Goal: Navigation & Orientation: Find specific page/section

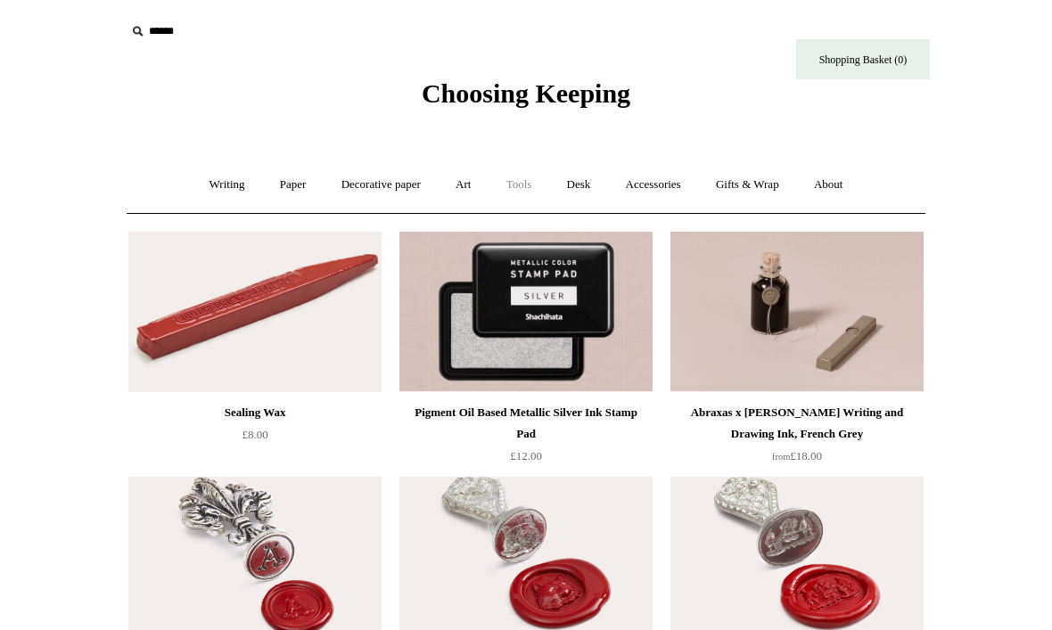
click at [528, 182] on link "Tools +" at bounding box center [519, 184] width 58 height 47
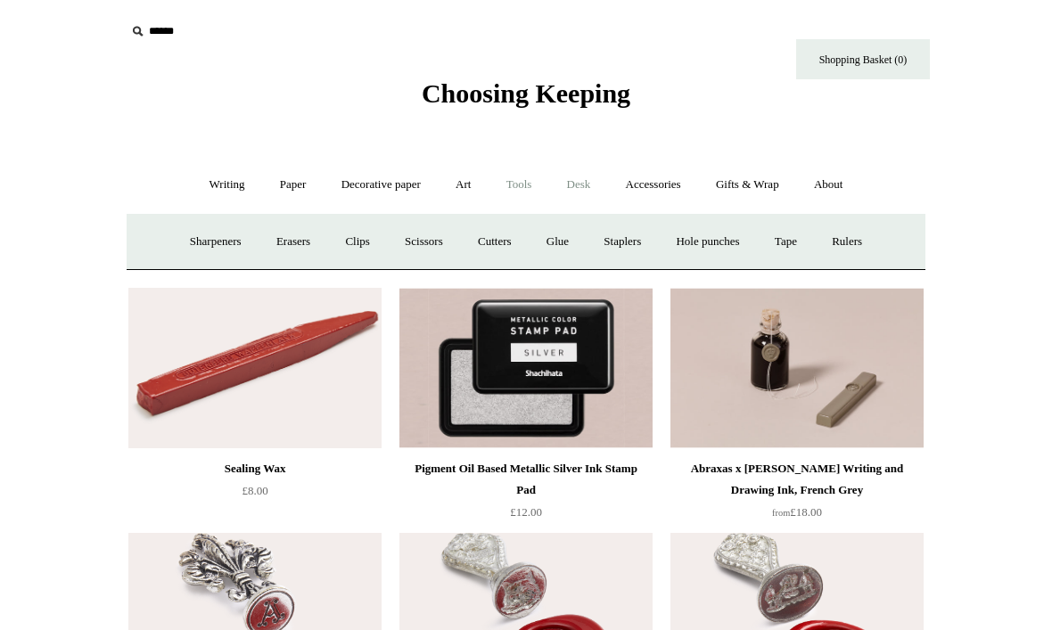
click at [598, 193] on link "Desk +" at bounding box center [579, 184] width 56 height 47
click at [653, 193] on link "Accessories +" at bounding box center [653, 184] width 87 height 47
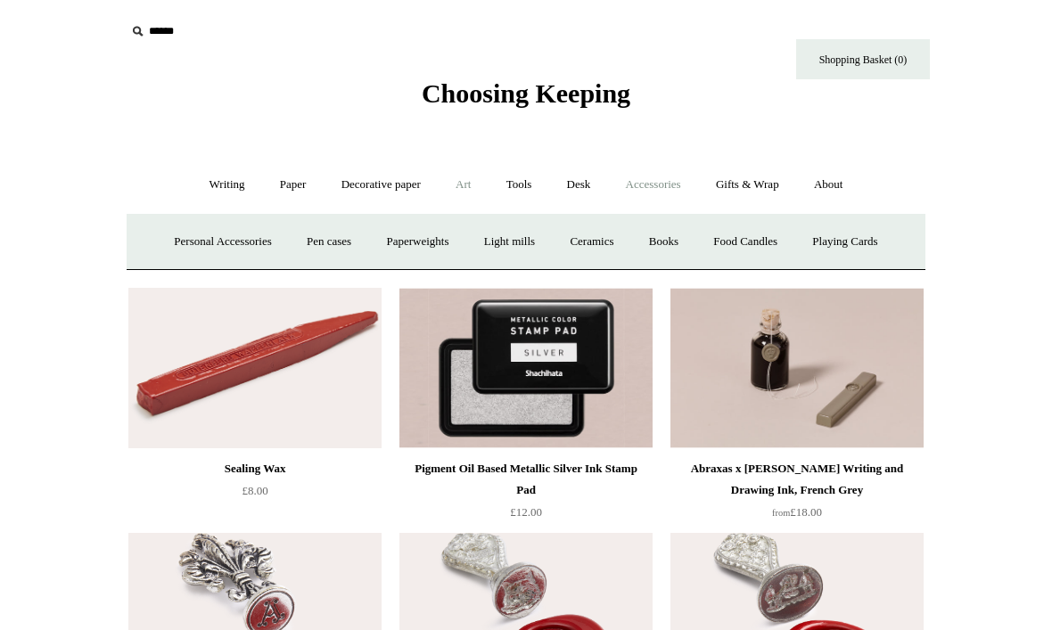
click at [462, 185] on link "Art +" at bounding box center [462, 184] width 47 height 47
click at [847, 266] on link "Art sets" at bounding box center [881, 241] width 68 height 47
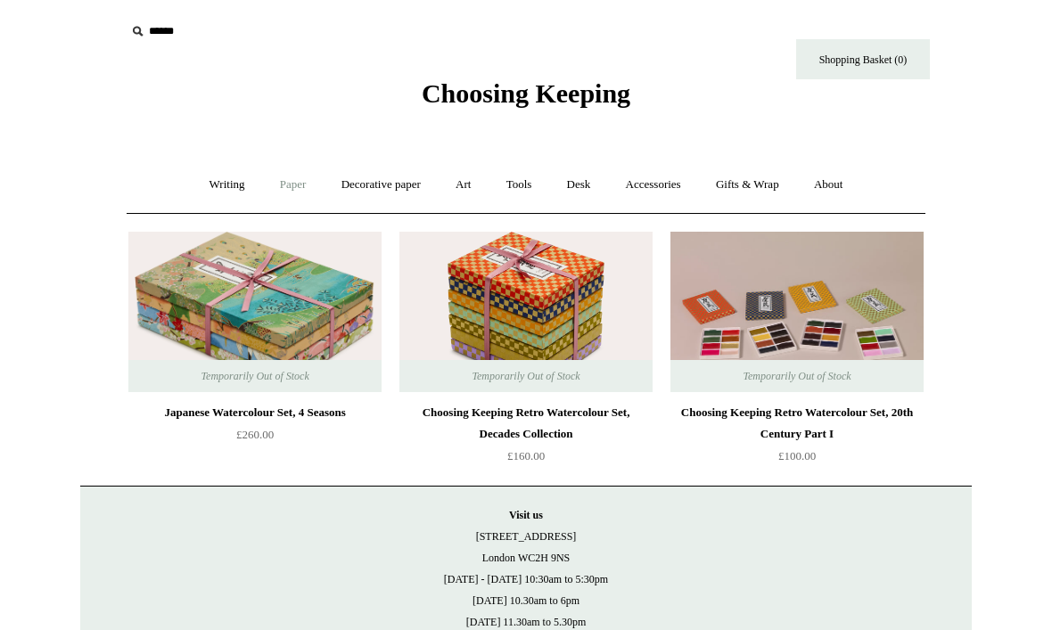
click at [284, 193] on link "Paper +" at bounding box center [293, 184] width 59 height 47
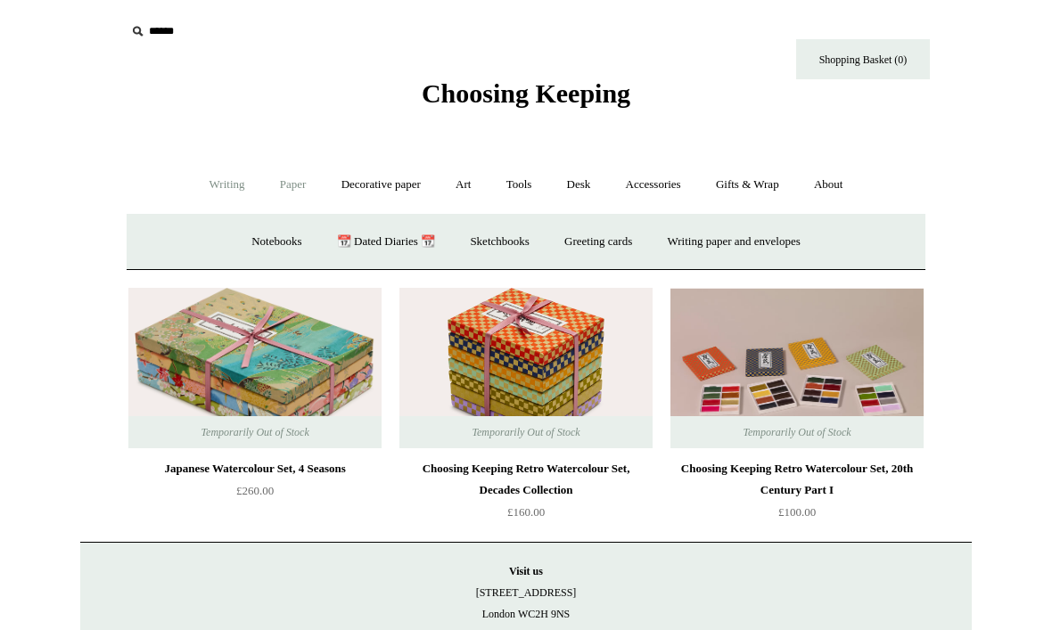
click at [229, 185] on link "Writing +" at bounding box center [227, 184] width 68 height 47
click at [270, 237] on link "Fountain pens +" at bounding box center [307, 241] width 97 height 47
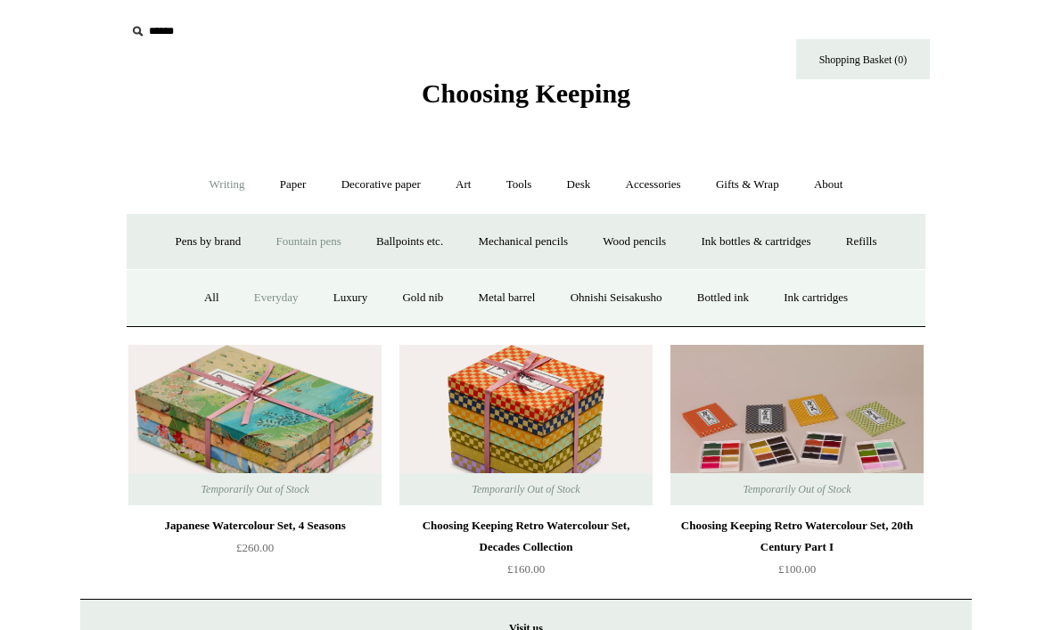
click at [238, 300] on link "Everyday" at bounding box center [276, 298] width 77 height 47
